Goal: Task Accomplishment & Management: Use online tool/utility

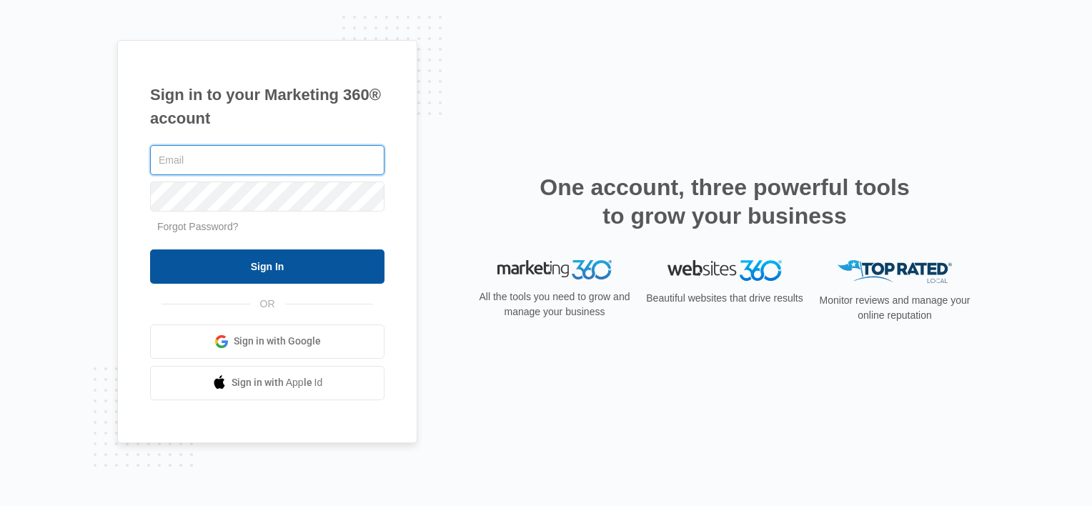
type input "christine@thelittlereddog.org"
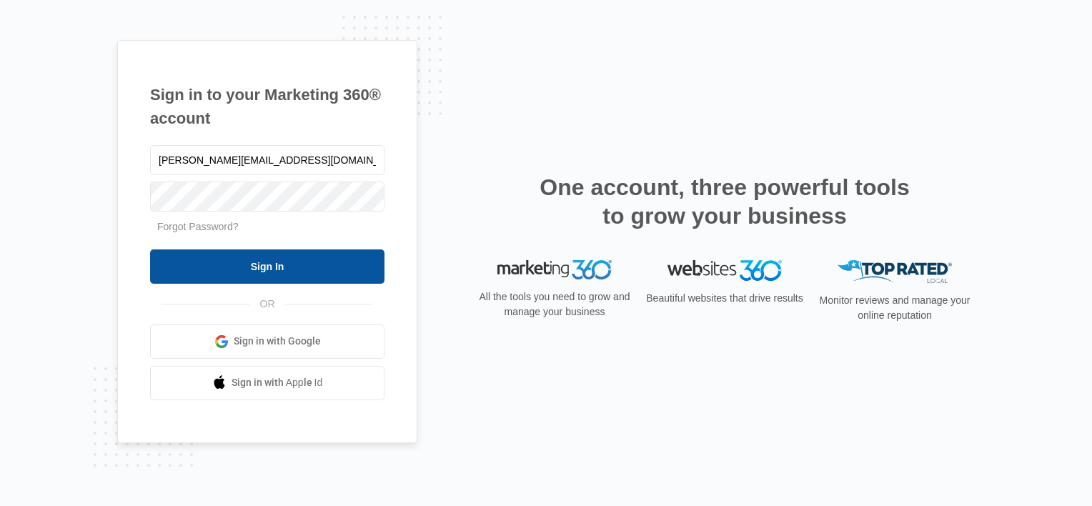
click at [329, 270] on input "Sign In" at bounding box center [267, 267] width 234 height 34
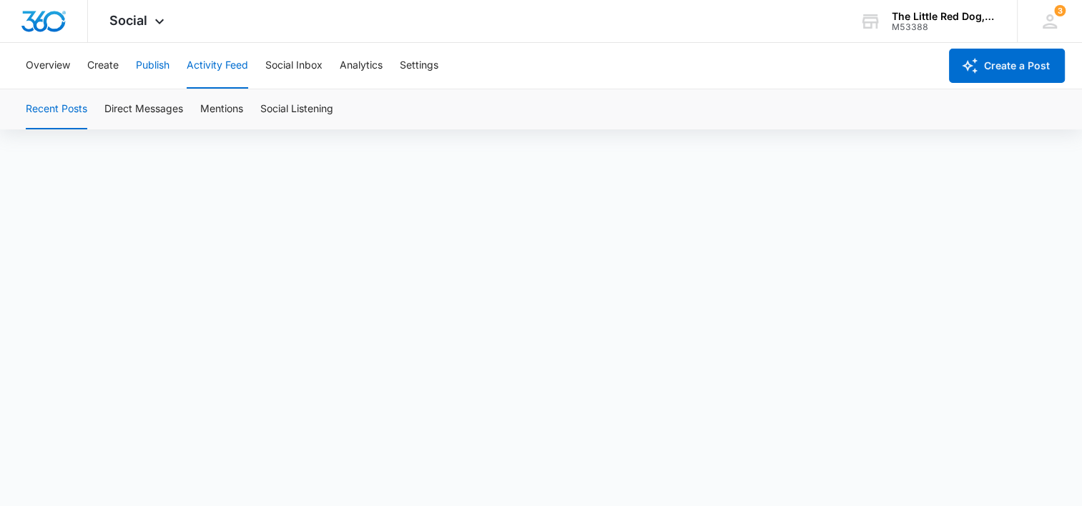
click at [149, 67] on button "Publish" at bounding box center [153, 66] width 34 height 46
